Goal: Information Seeking & Learning: Compare options

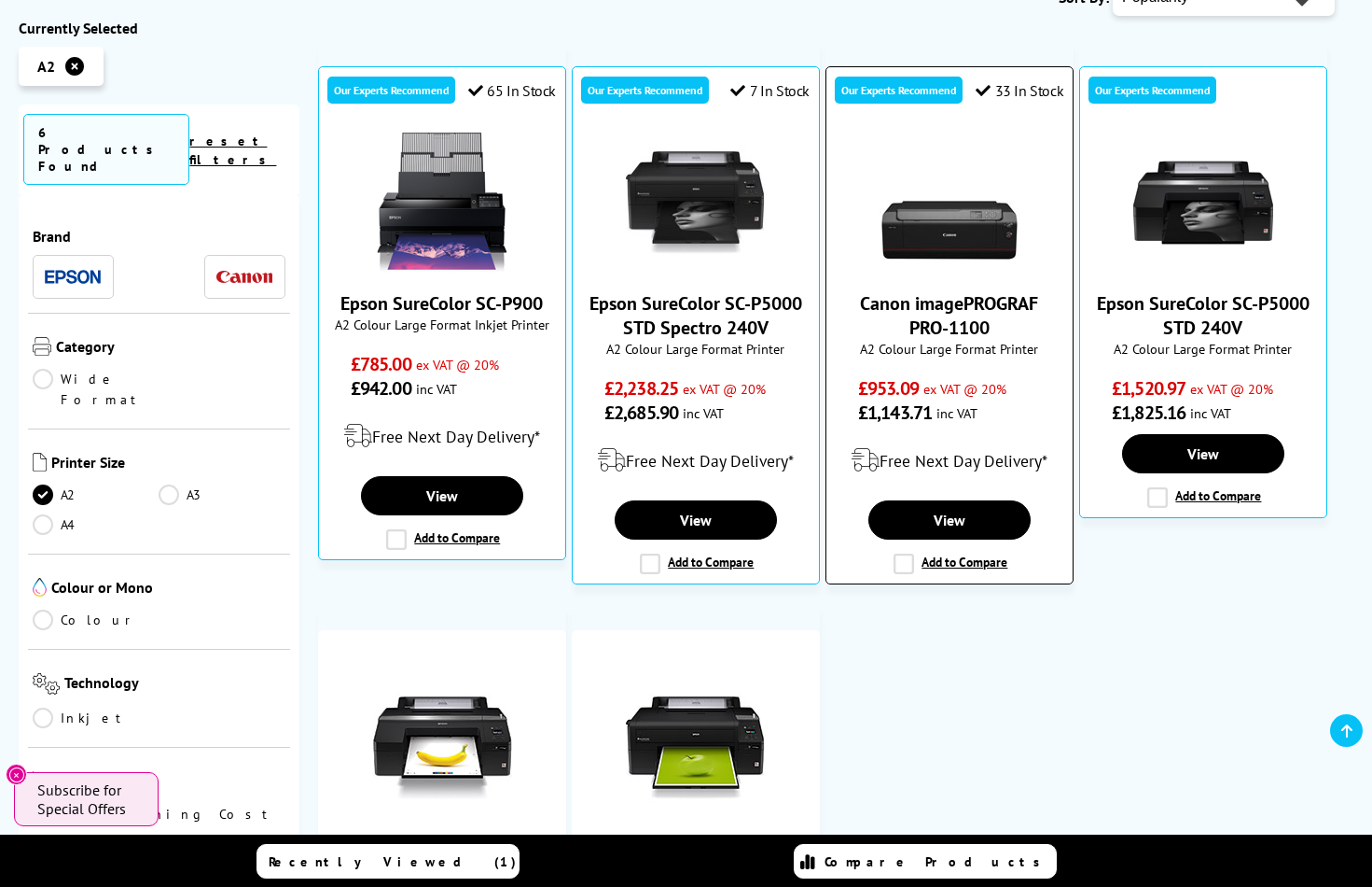
scroll to position [393, 0]
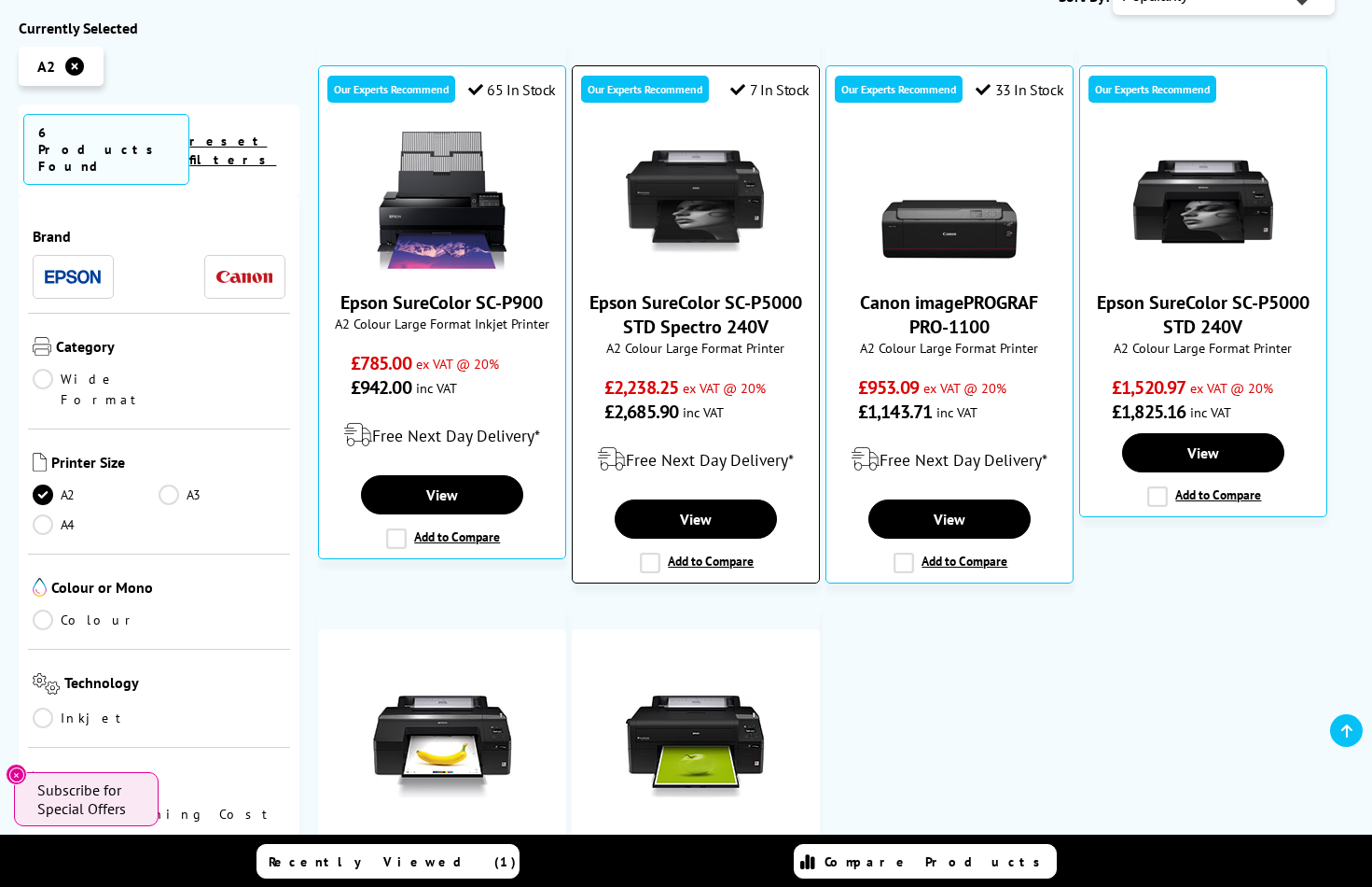
click at [666, 311] on link "Epson SureColor SC-P5000 STD Spectro 240V" at bounding box center [696, 314] width 212 height 48
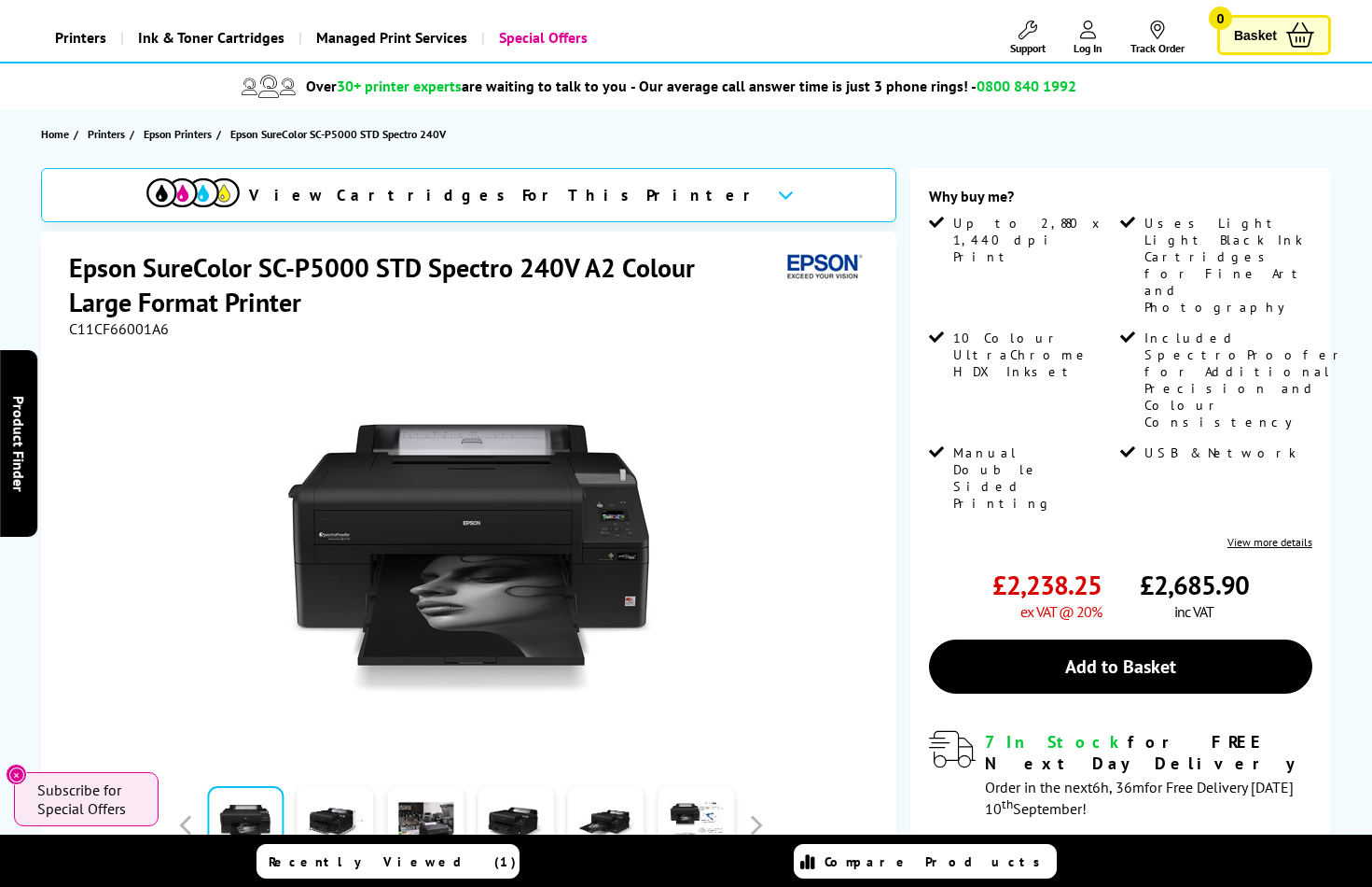
scroll to position [97, 0]
